Goal: Find specific page/section: Find specific page/section

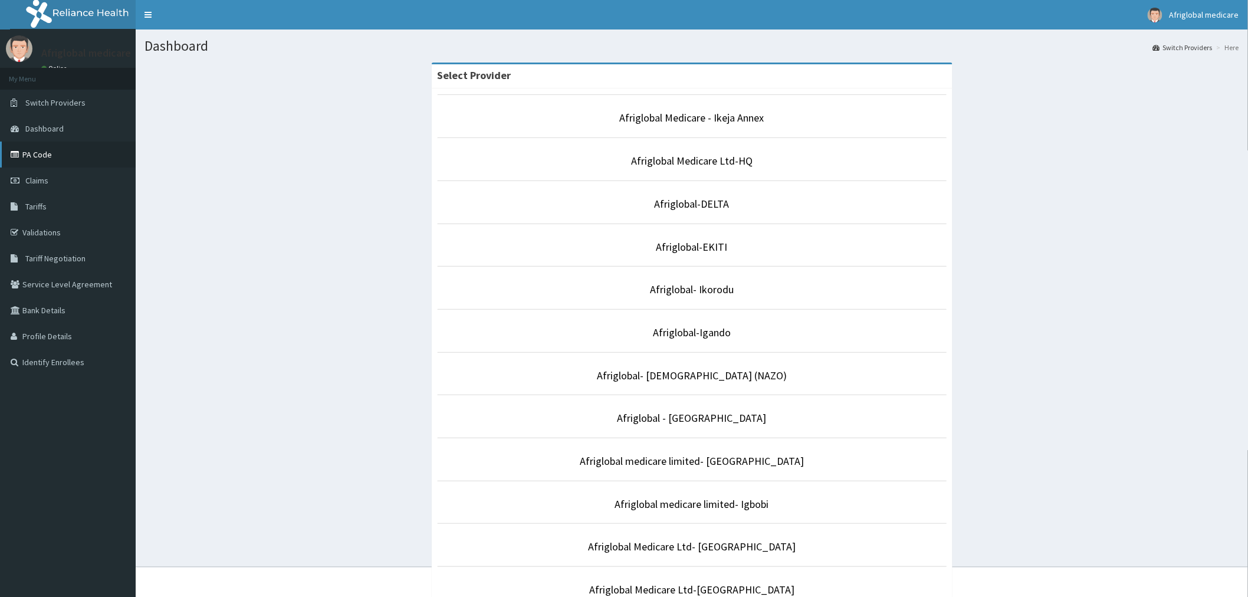
click at [40, 149] on link "PA Code" at bounding box center [68, 155] width 136 height 26
click at [709, 327] on link "Afriglobal-Igando" at bounding box center [692, 333] width 78 height 14
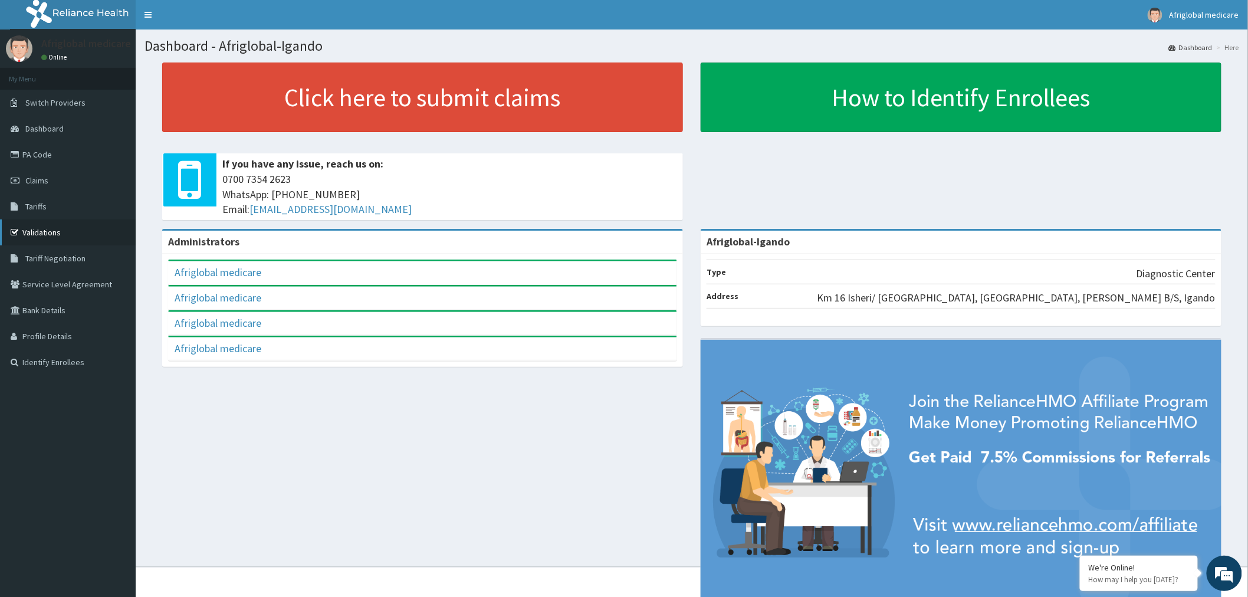
click at [45, 228] on link "Validations" at bounding box center [68, 232] width 136 height 26
